Goal: Information Seeking & Learning: Learn about a topic

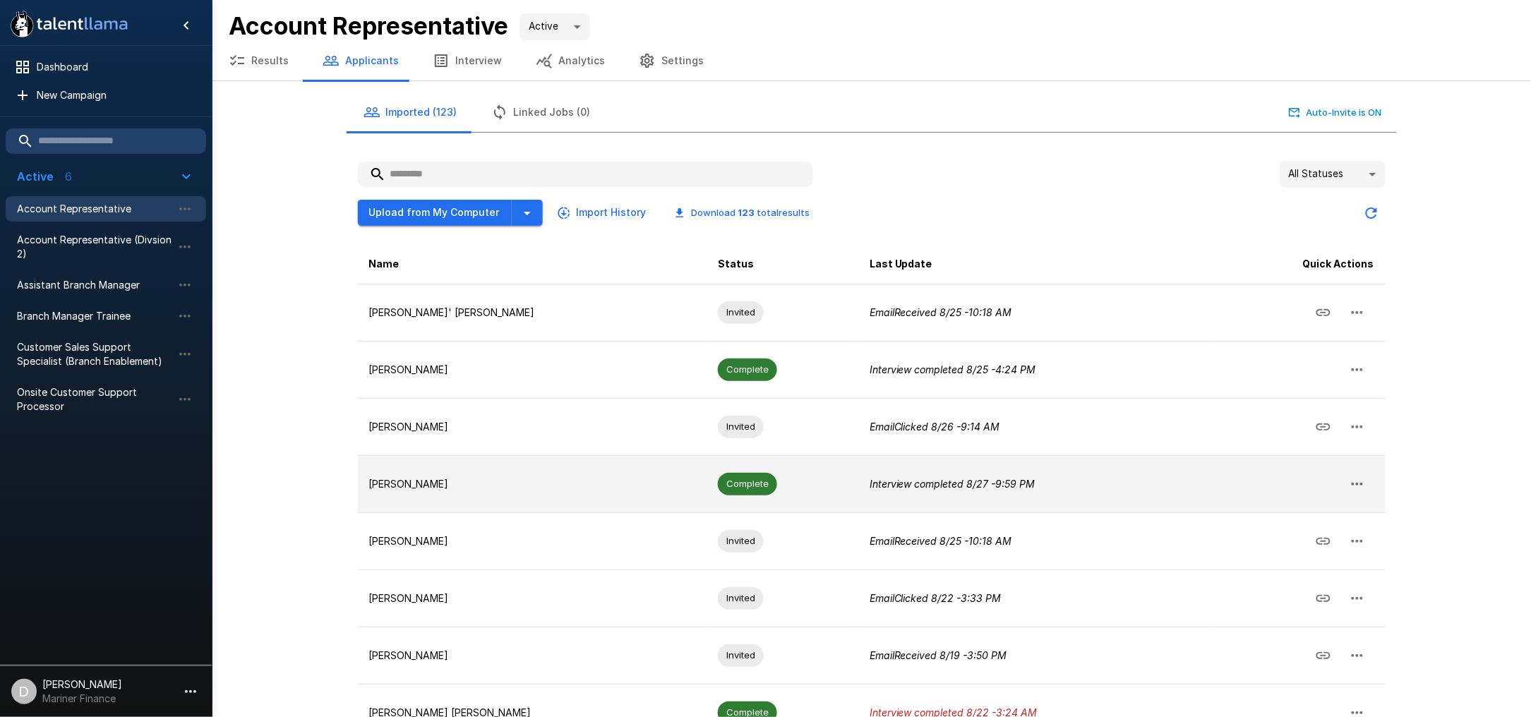
click at [462, 489] on p "[PERSON_NAME]" at bounding box center [532, 484] width 327 height 14
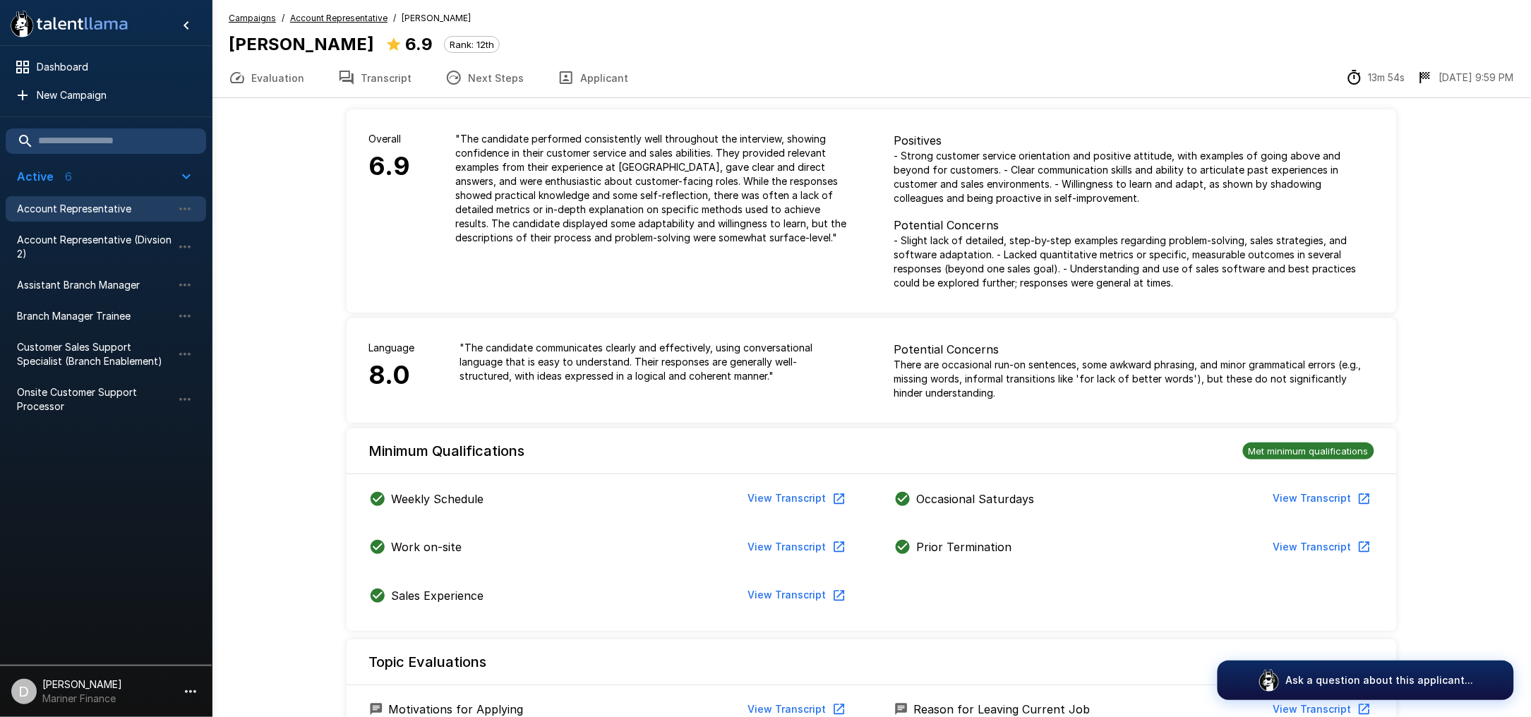
click at [580, 69] on button "Applicant" at bounding box center [593, 78] width 104 height 40
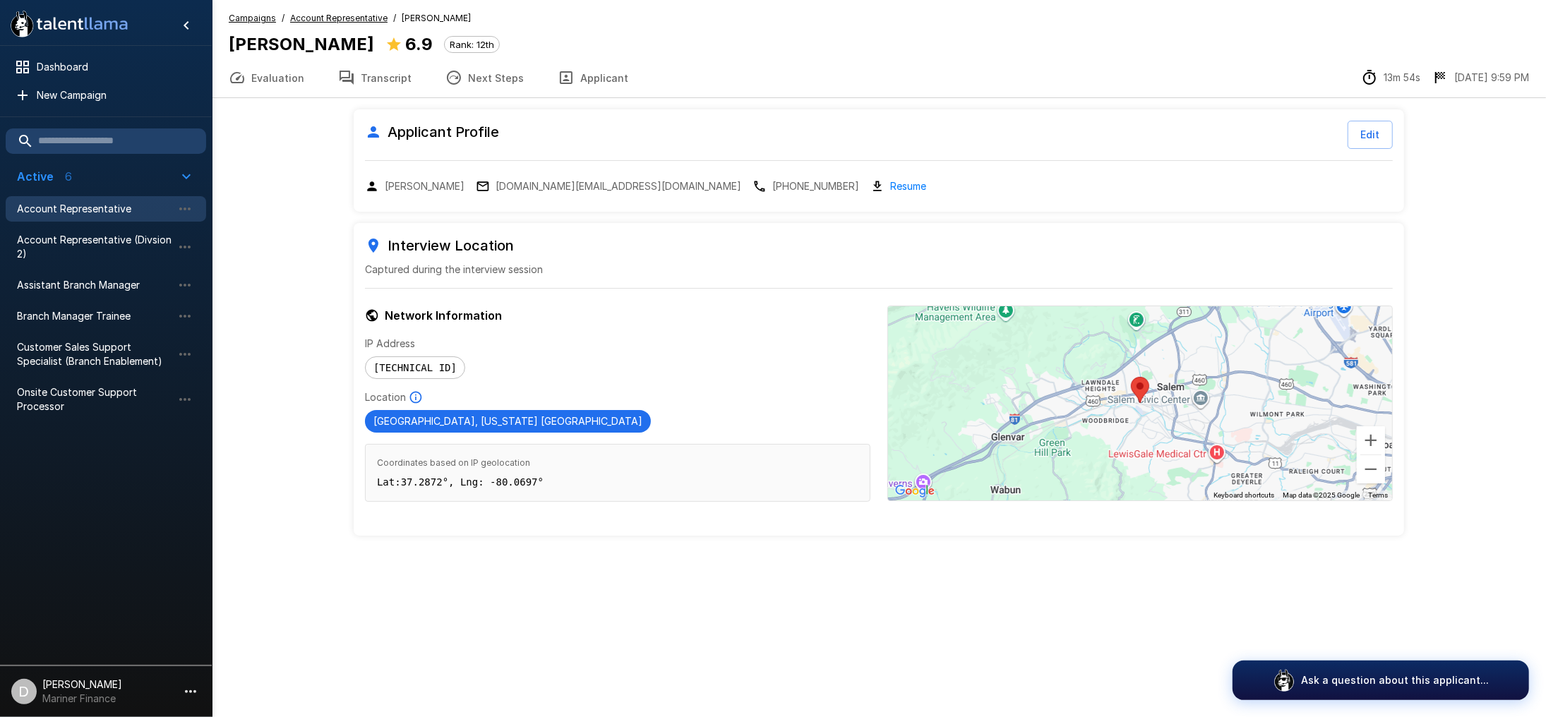
click at [279, 86] on button "Evaluation" at bounding box center [266, 78] width 109 height 40
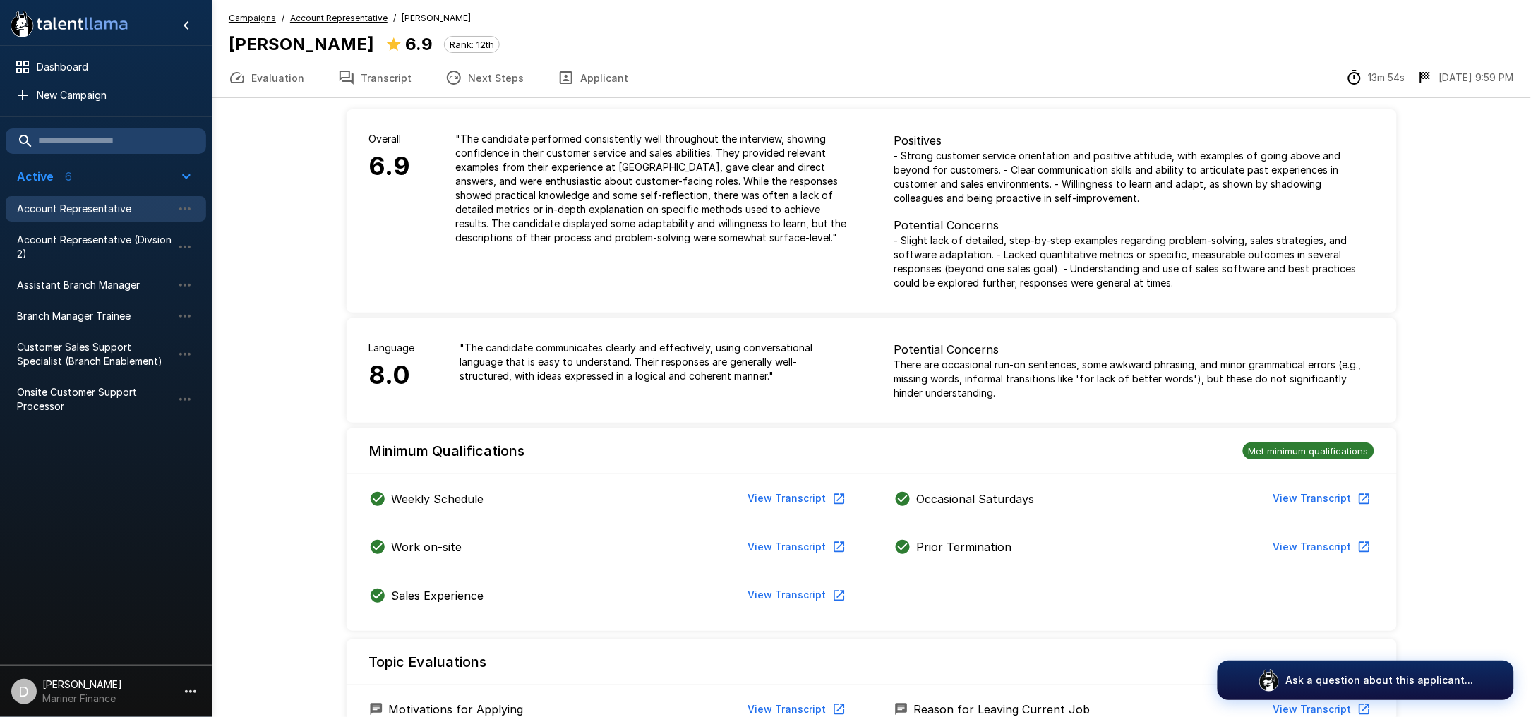
drag, startPoint x: 570, startPoint y: 70, endPoint x: 589, endPoint y: 76, distance: 20.6
click at [570, 70] on button "Applicant" at bounding box center [593, 78] width 104 height 40
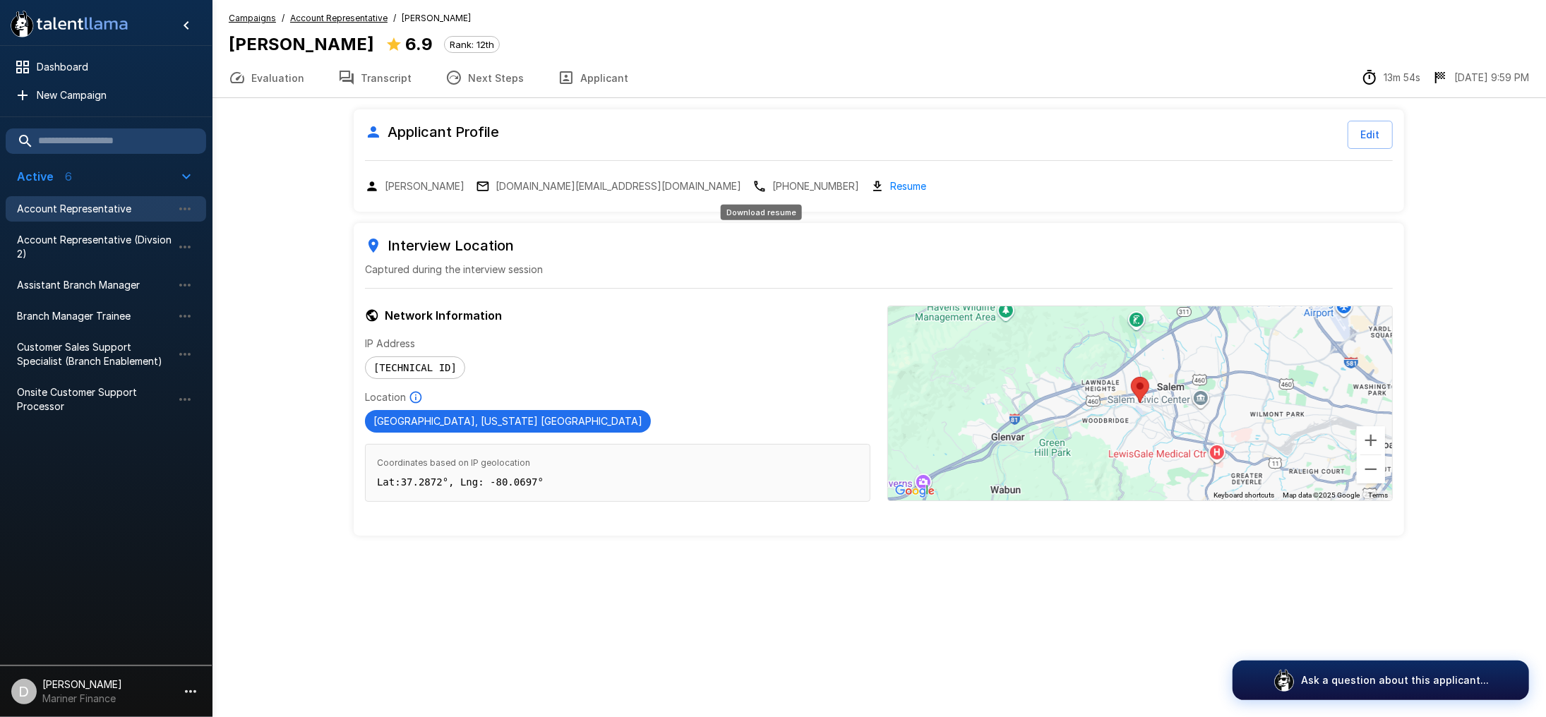
click at [890, 183] on link "Resume" at bounding box center [908, 186] width 36 height 16
click at [255, 71] on button "Evaluation" at bounding box center [266, 78] width 109 height 40
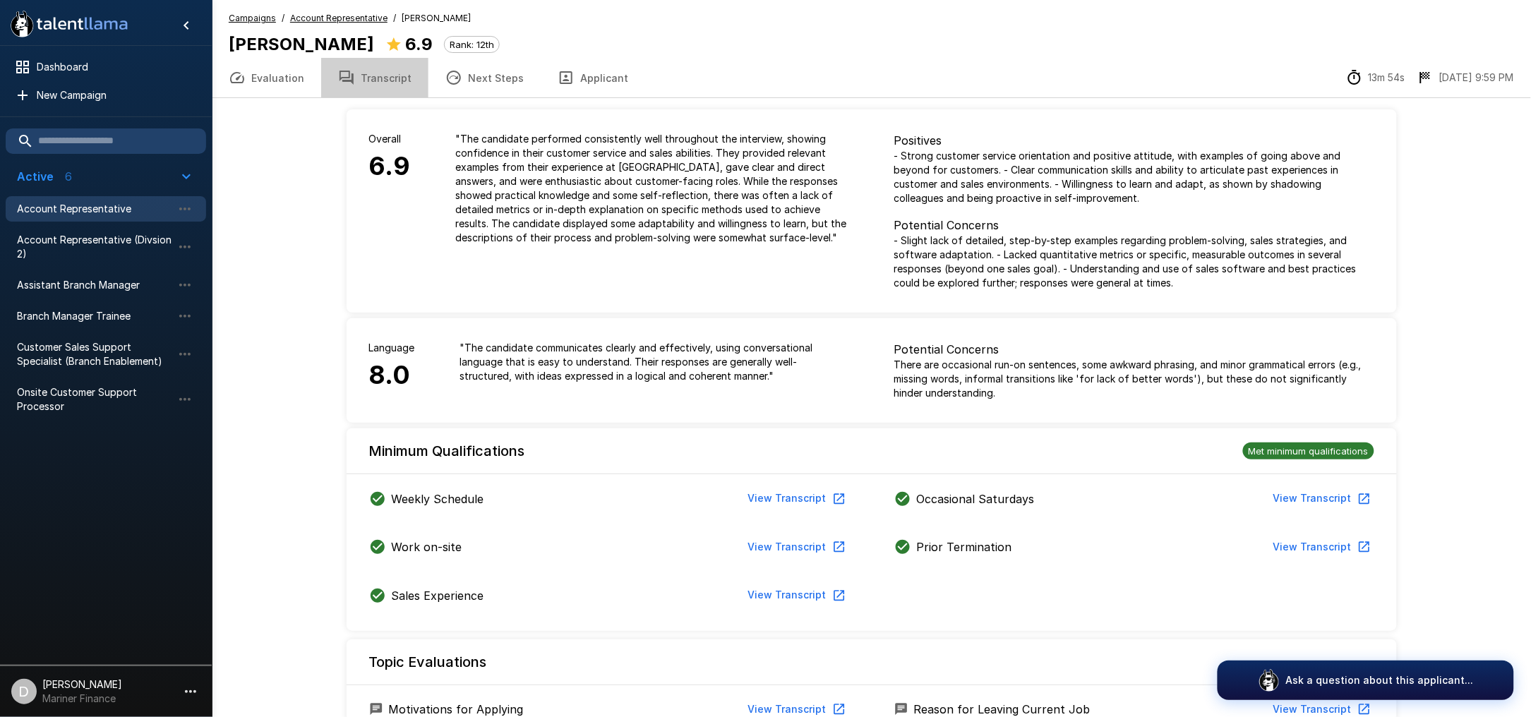
click at [388, 68] on button "Transcript" at bounding box center [374, 78] width 107 height 40
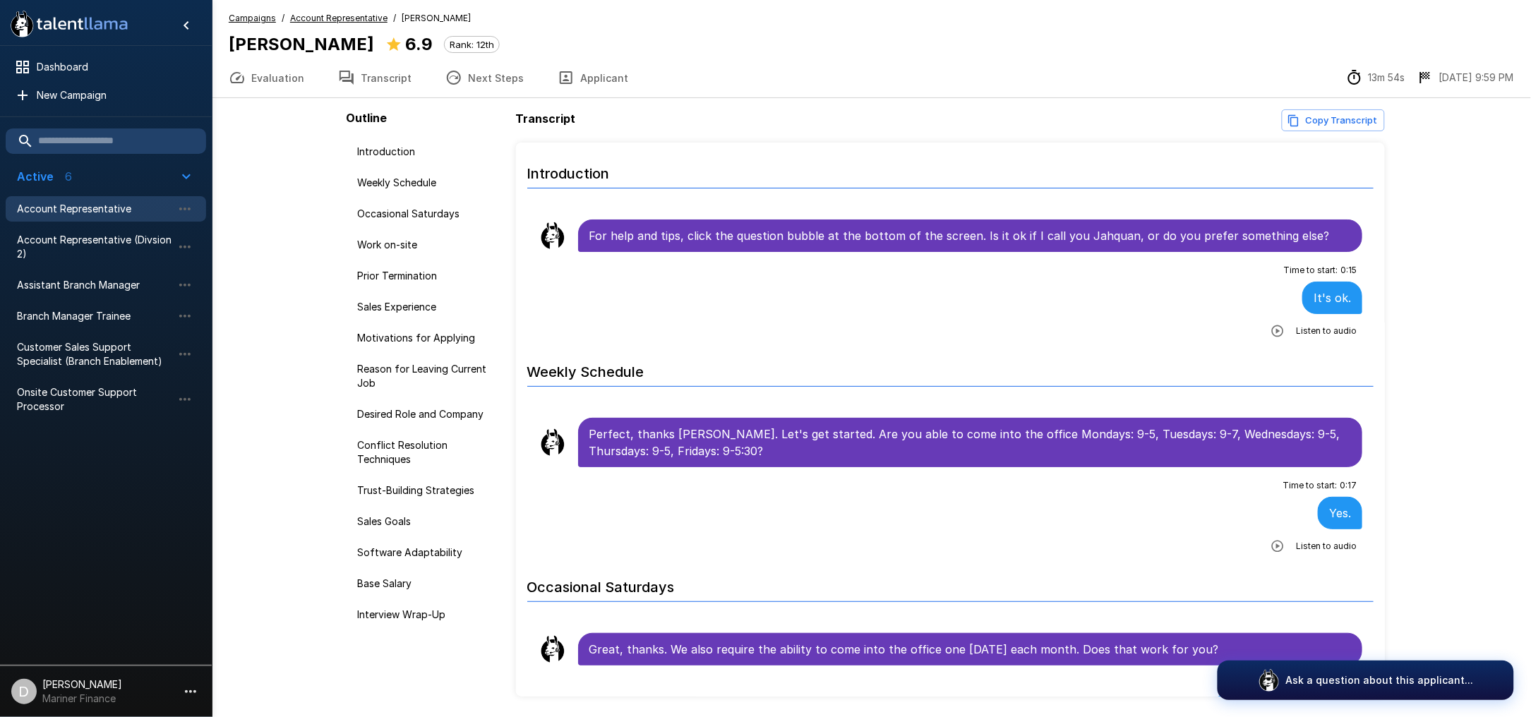
click at [302, 80] on button "Evaluation" at bounding box center [266, 78] width 109 height 40
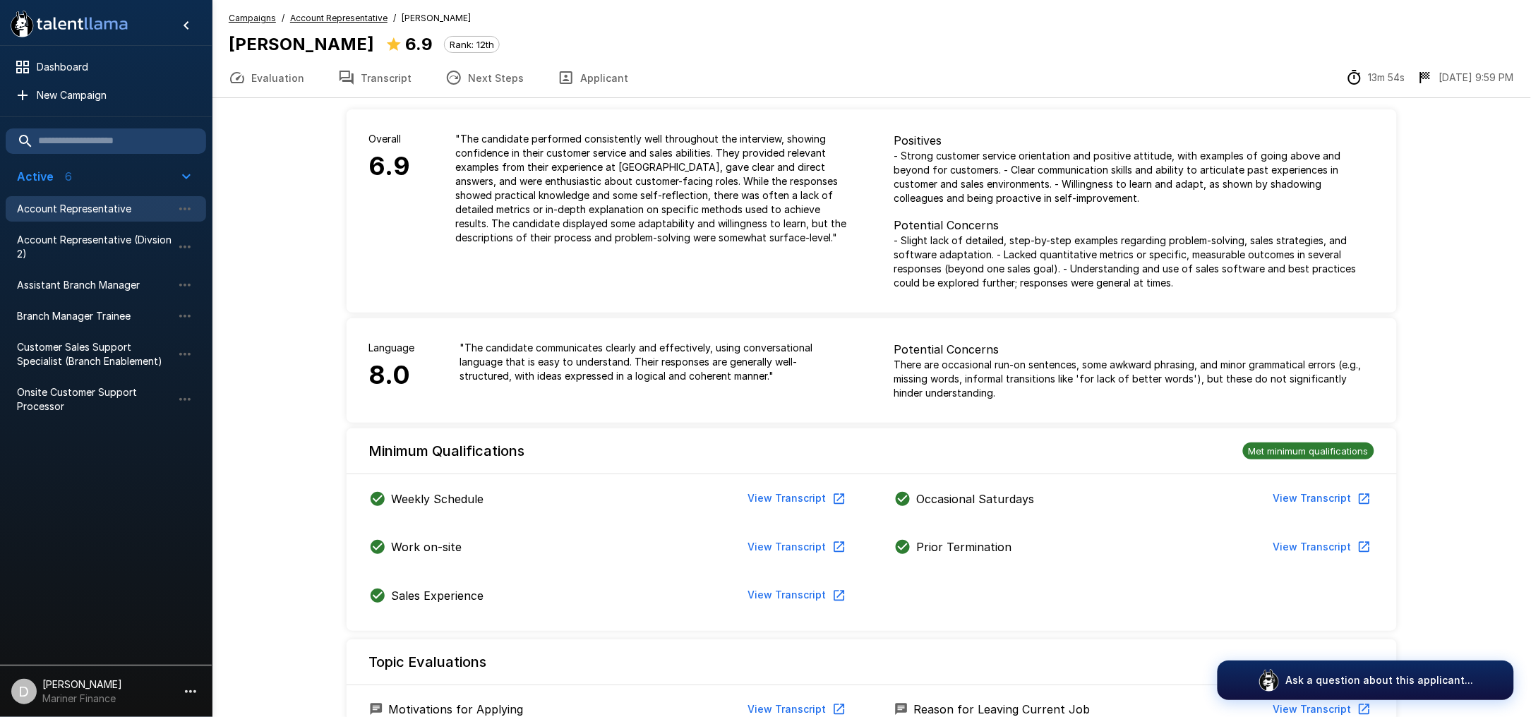
click at [396, 73] on button "Transcript" at bounding box center [374, 78] width 107 height 40
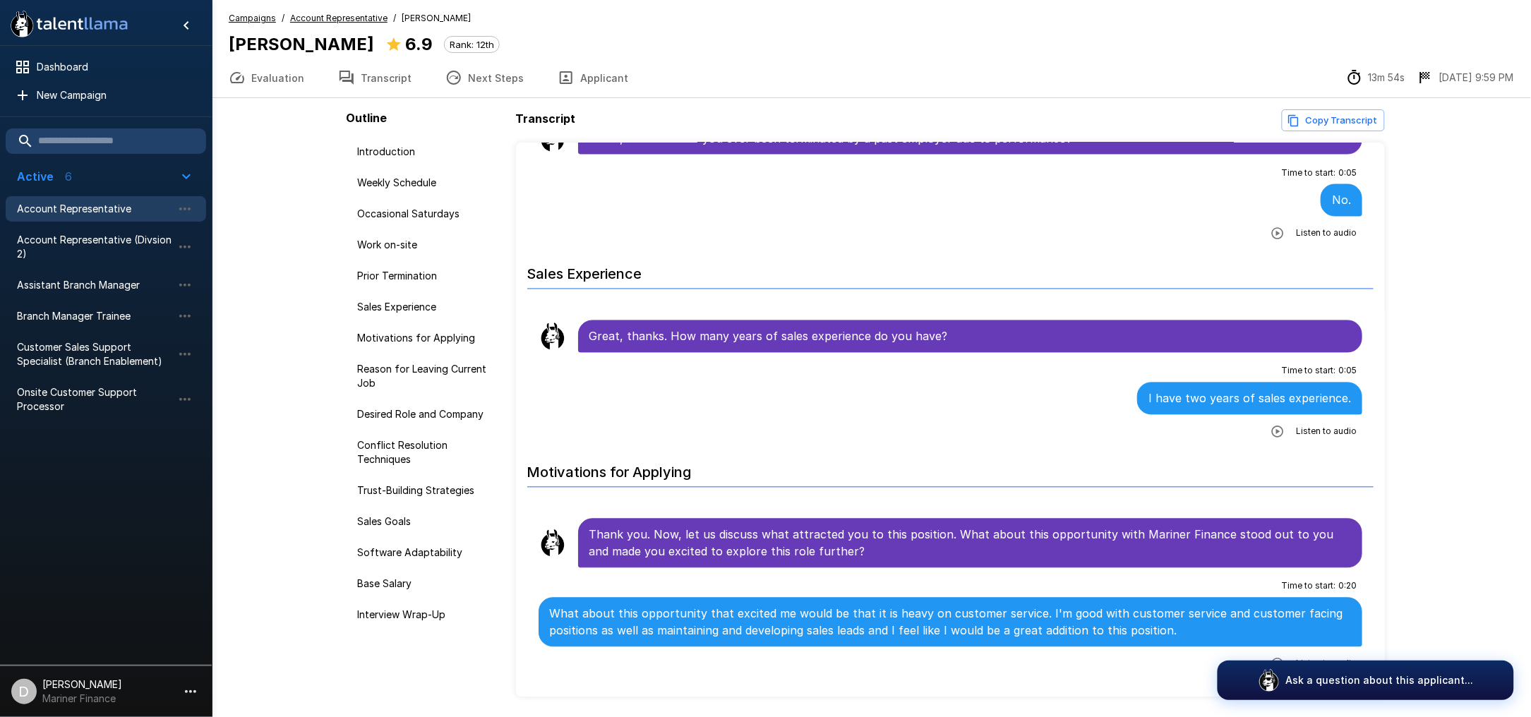
scroll to position [941, 0]
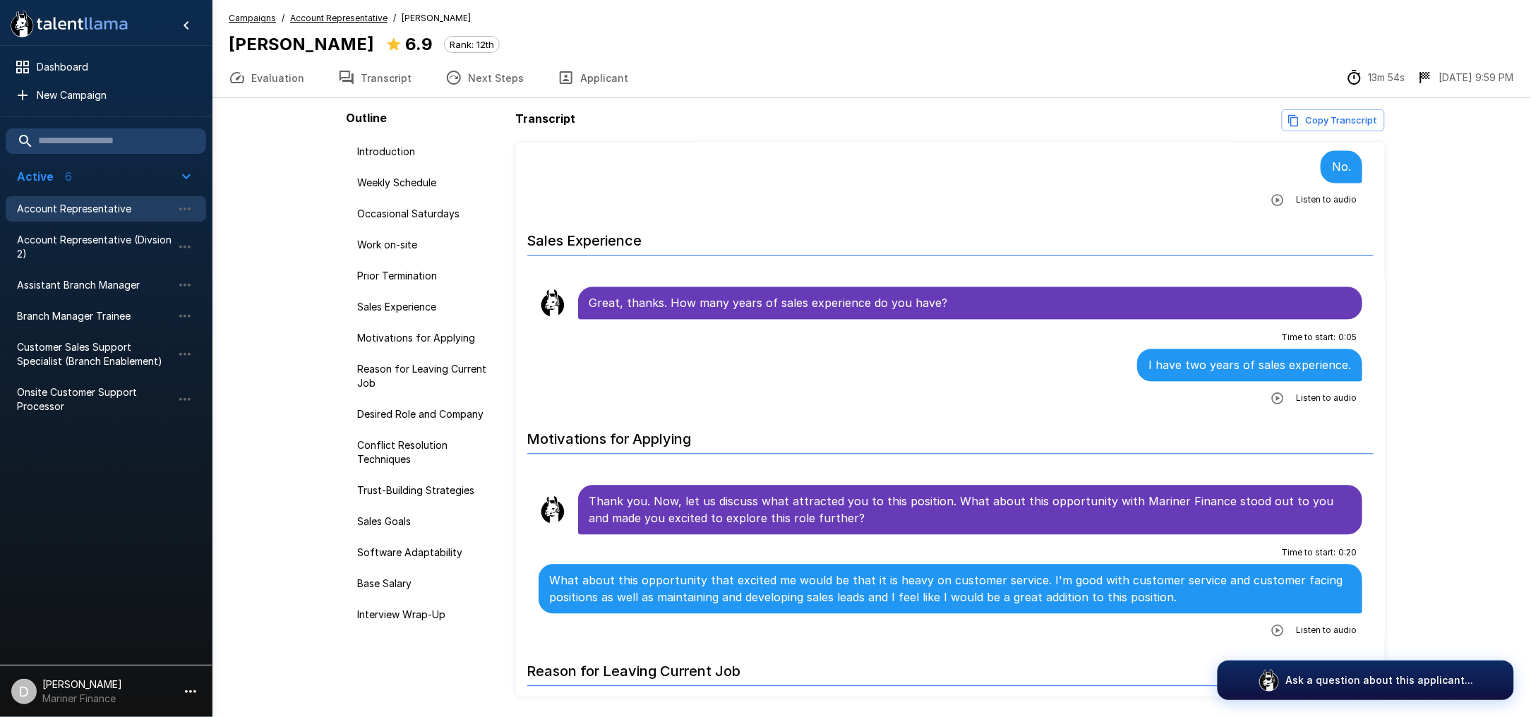
click at [930, 322] on li "Great, thanks. How many years of sales experience do you have?" at bounding box center [950, 303] width 847 height 38
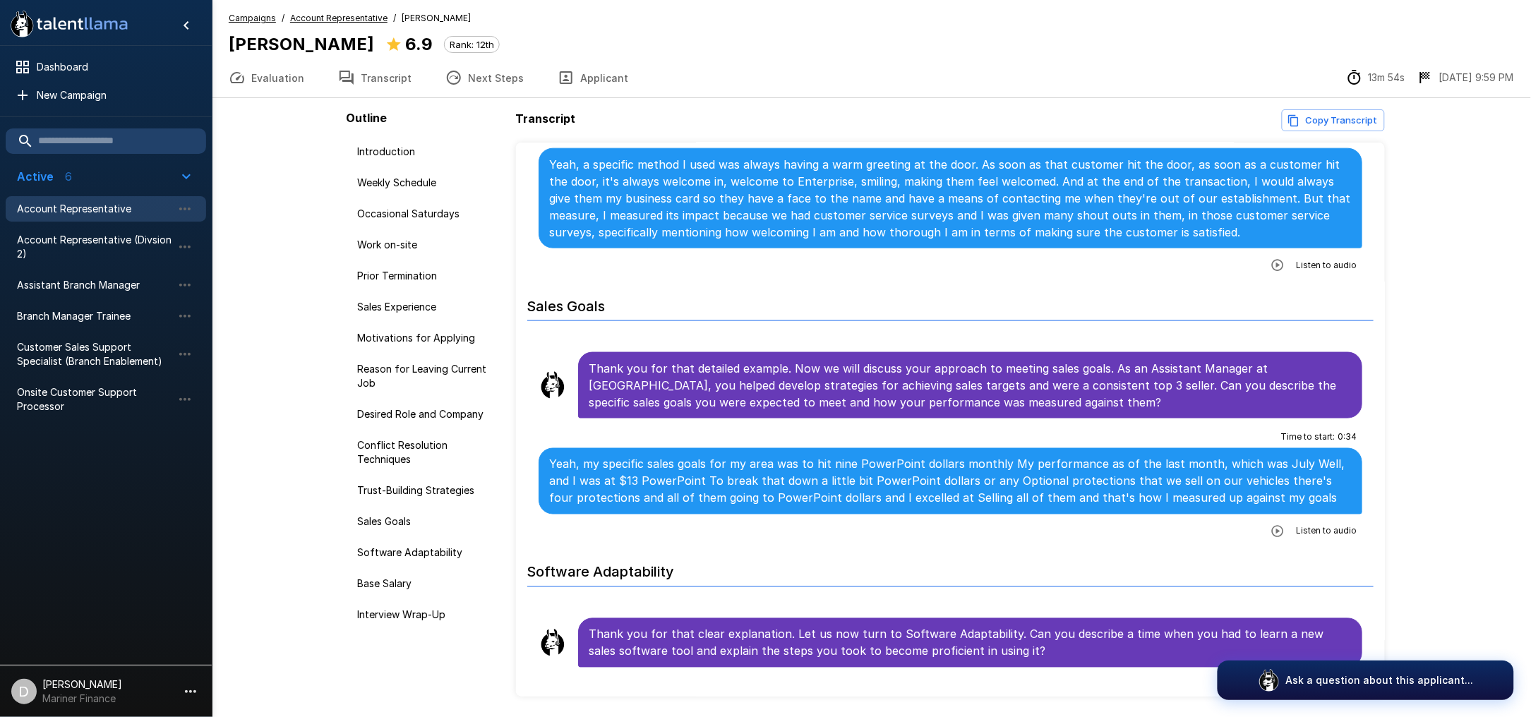
scroll to position [2635, 0]
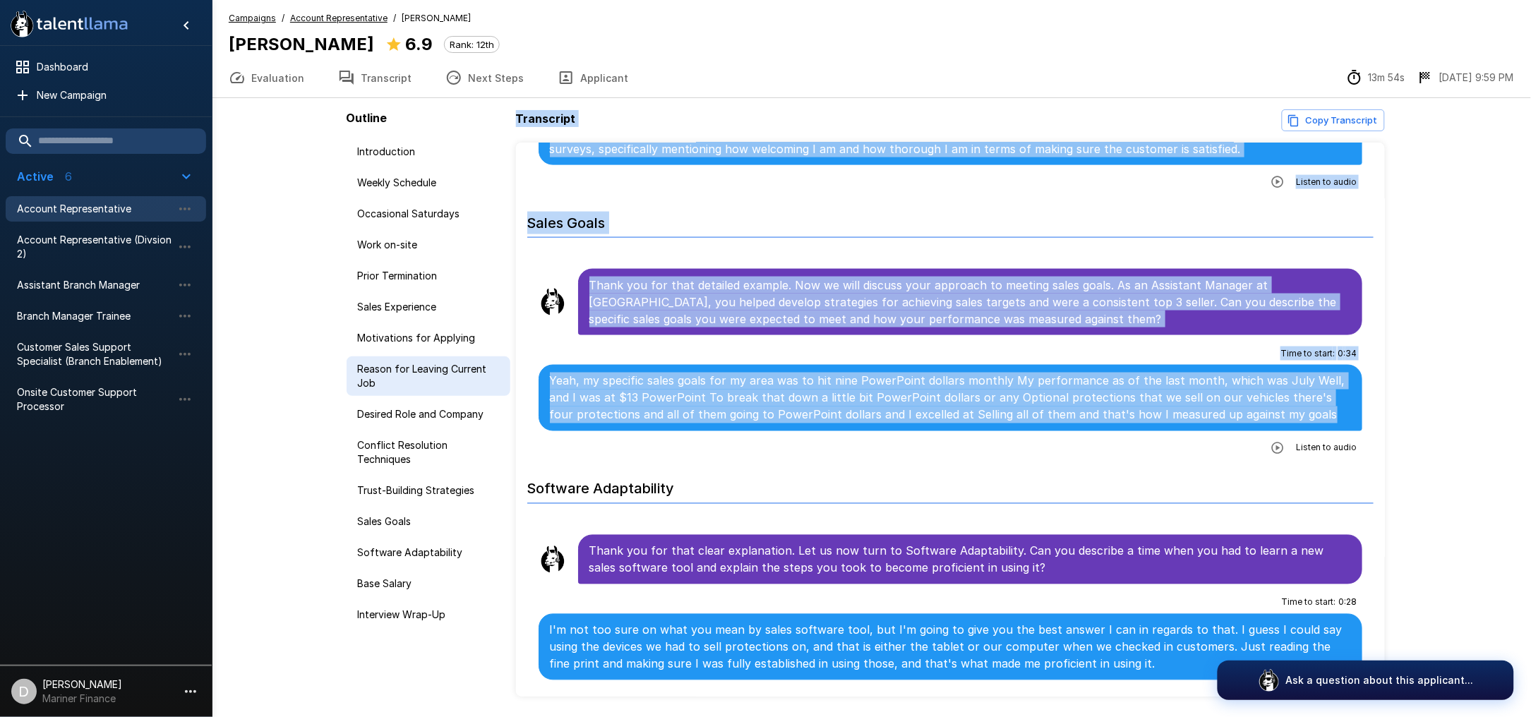
drag, startPoint x: 1313, startPoint y: 413, endPoint x: 484, endPoint y: 387, distance: 829.0
click at [484, 387] on div "Outline Introduction Weekly Schedule Occasional Saturdays Work on-site Prior Te…" at bounding box center [872, 403] width 1050 height 610
drag, startPoint x: 583, startPoint y: 390, endPoint x: 816, endPoint y: 404, distance: 233.3
click at [816, 404] on div "Outline Introduction Weekly Schedule Occasional Saturdays Work on-site Prior Te…" at bounding box center [872, 403] width 1050 height 610
click at [855, 397] on p "Yeah, my specific sales goals for my area was to hit nine PowerPoint dollars mo…" at bounding box center [951, 398] width 802 height 51
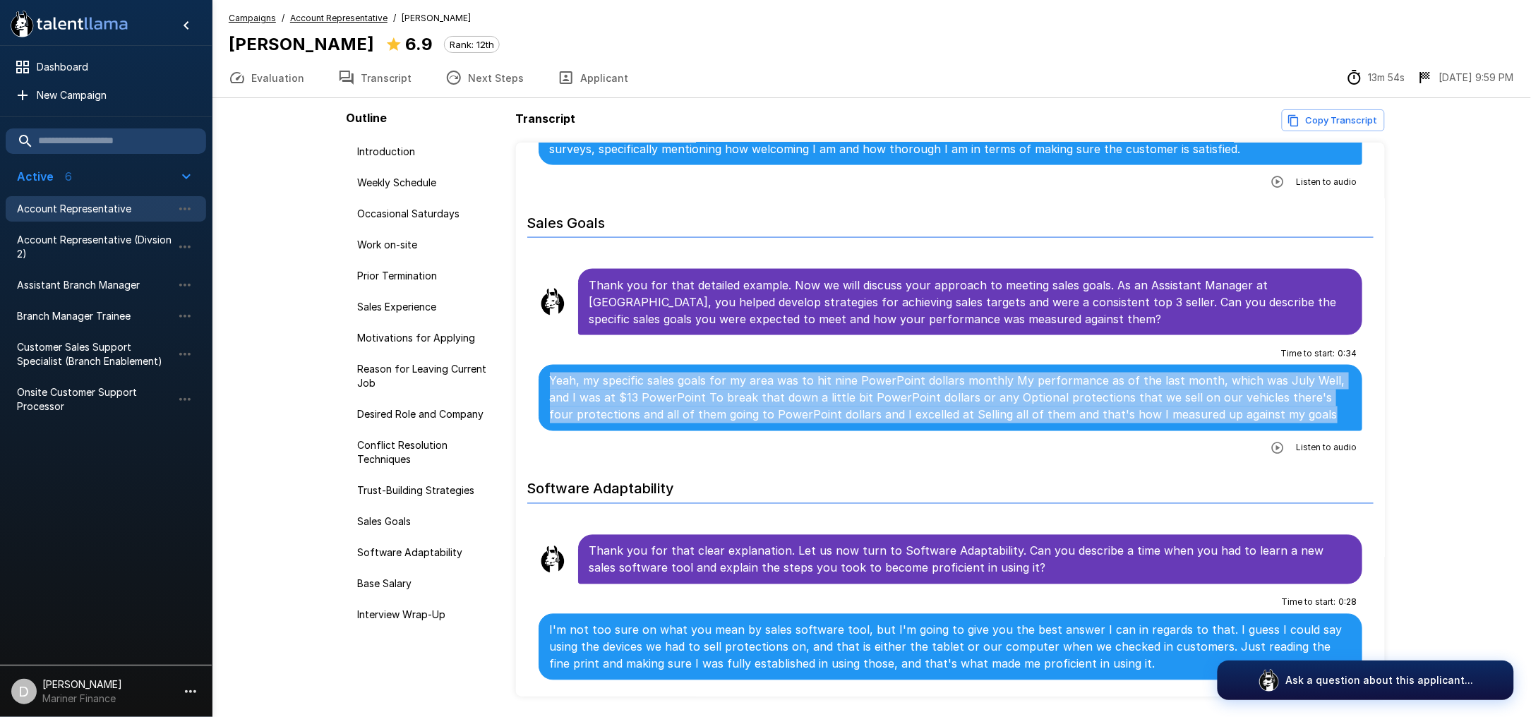
drag, startPoint x: 1299, startPoint y: 421, endPoint x: 548, endPoint y: 386, distance: 751.1
click at [548, 386] on div "Yeah, my specific sales goals for my area was to hit nine PowerPoint dollars mo…" at bounding box center [951, 398] width 824 height 66
copy p "Yeah, my specific sales goals for my area was to hit nine PowerPoint dollars mo…"
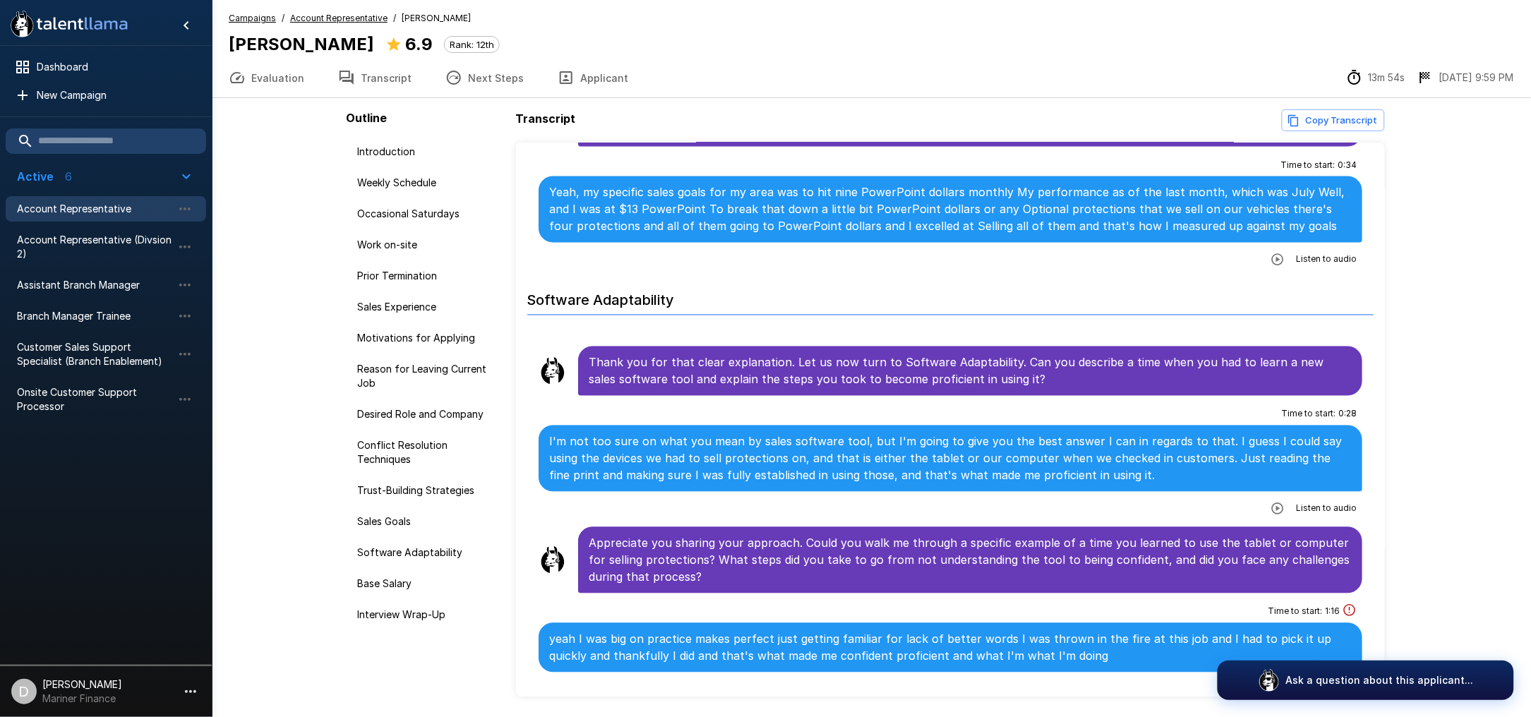
click at [1078, 382] on p "Thank you for that clear explanation. Let us now turn to Software Adaptability.…" at bounding box center [970, 371] width 762 height 34
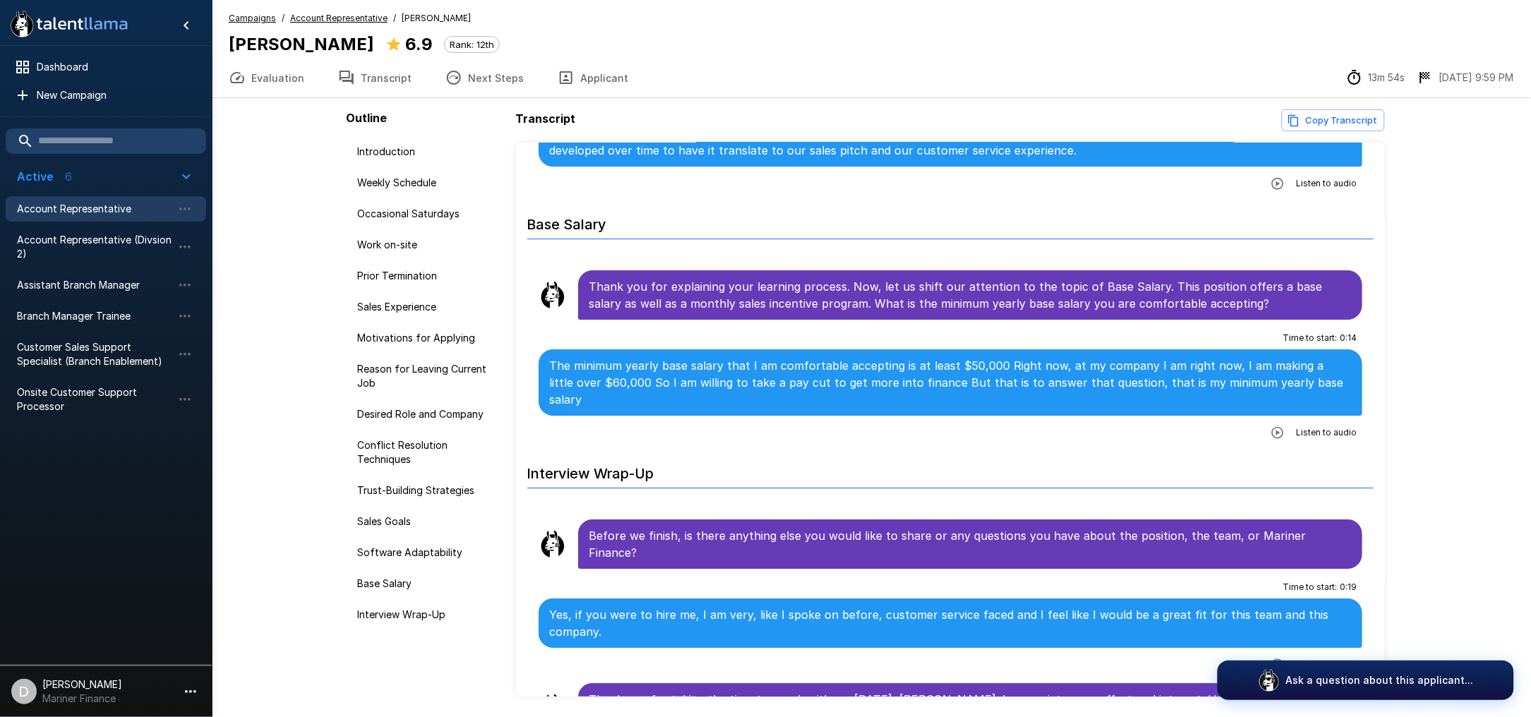
scroll to position [47, 0]
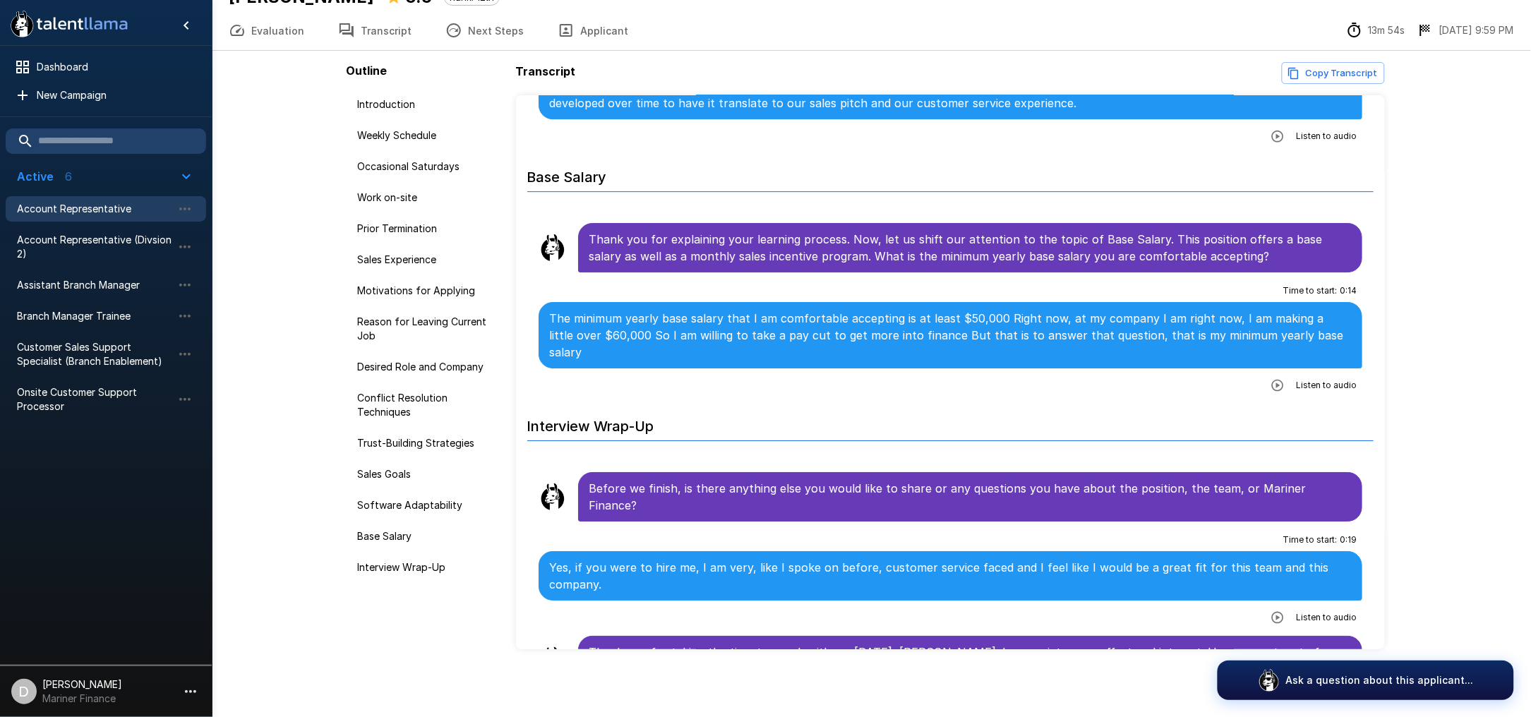
click at [56, 208] on span "Account Representative" at bounding box center [94, 209] width 155 height 14
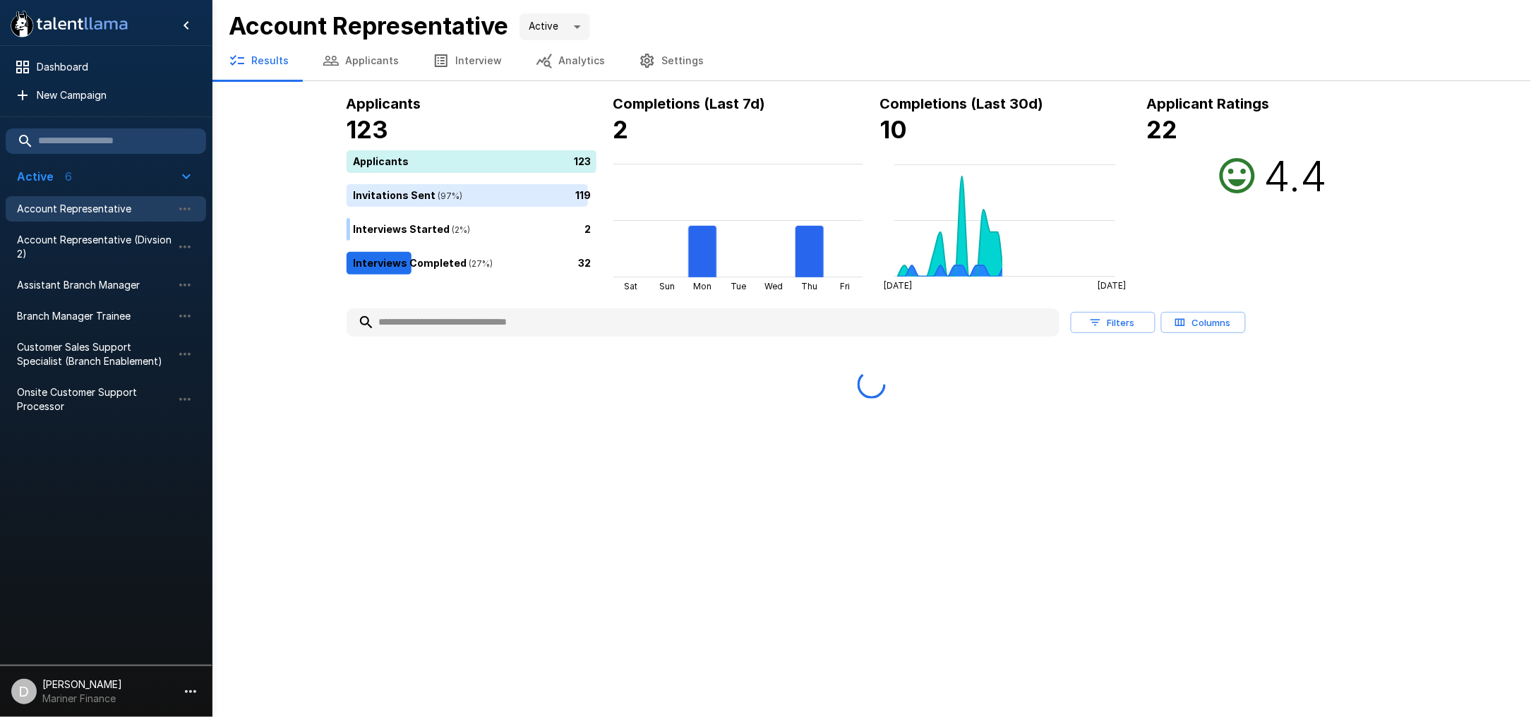
click at [355, 59] on button "Applicants" at bounding box center [361, 61] width 110 height 40
